Goal: Information Seeking & Learning: Understand process/instructions

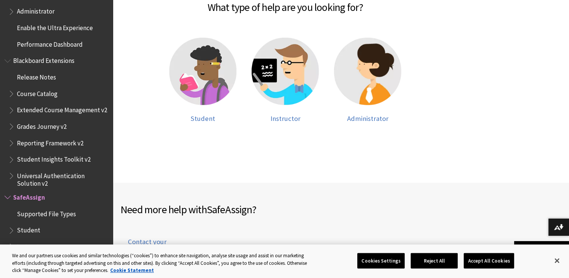
scroll to position [185, 0]
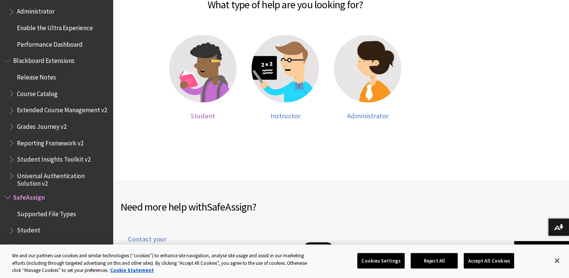
click at [181, 67] on img at bounding box center [202, 68] width 67 height 67
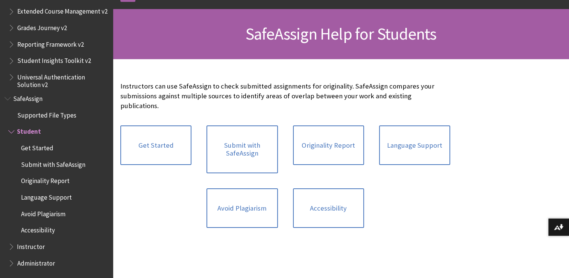
scroll to position [99, 0]
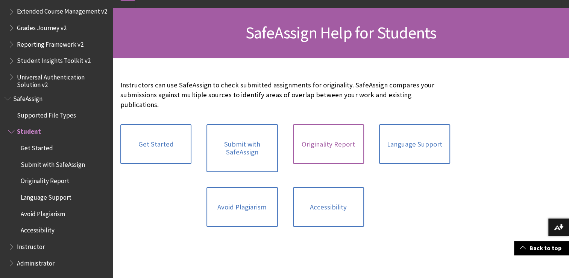
click at [338, 134] on link "Originality Report" at bounding box center [328, 144] width 71 height 40
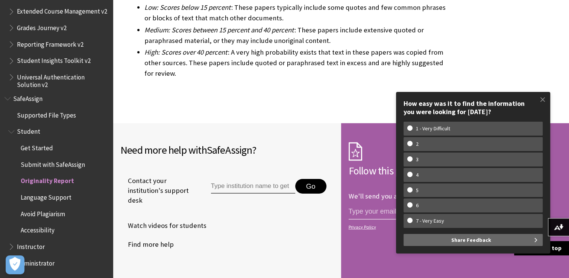
scroll to position [2485, 0]
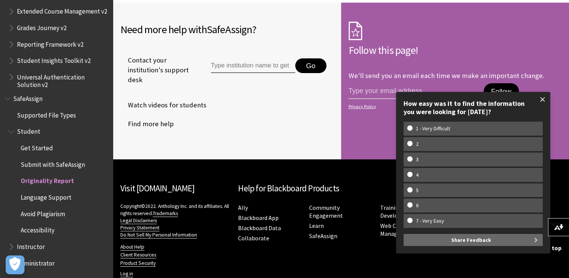
click at [543, 100] on span at bounding box center [543, 99] width 16 height 16
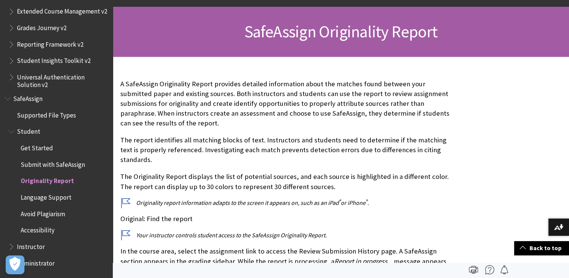
scroll to position [0, 0]
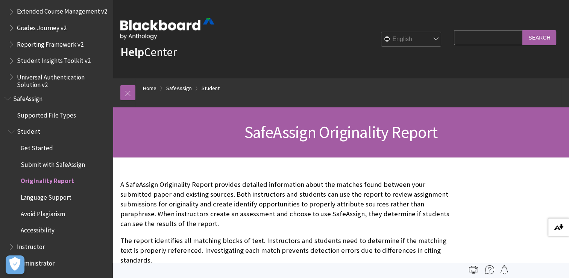
click at [556, 231] on button "Download alternative formats ..." at bounding box center [558, 227] width 21 height 18
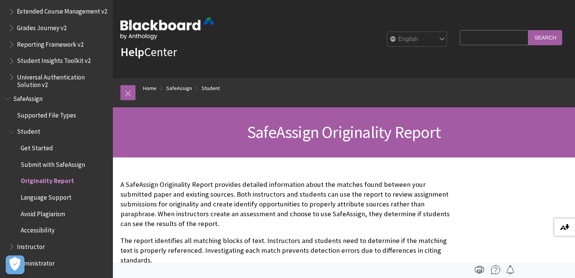
click at [567, 231] on button "Download alternative formats ..." at bounding box center [564, 227] width 21 height 18
